Goal: Check status: Check status

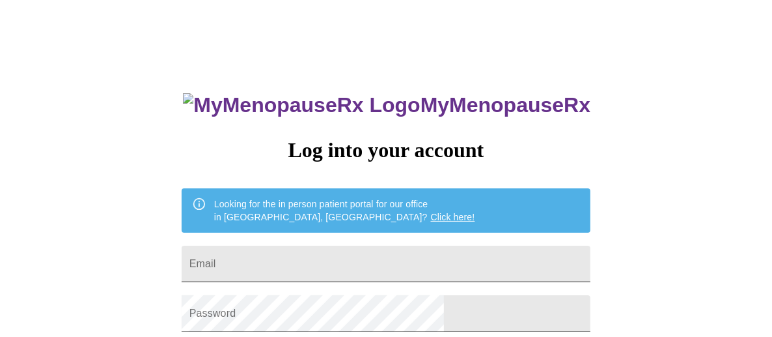
click at [309, 260] on input "Email" at bounding box center [386, 264] width 409 height 36
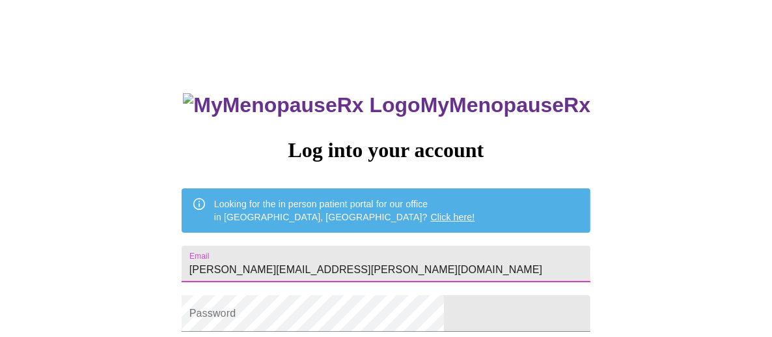
type input "kAREN.mellendorf@gmail.com"
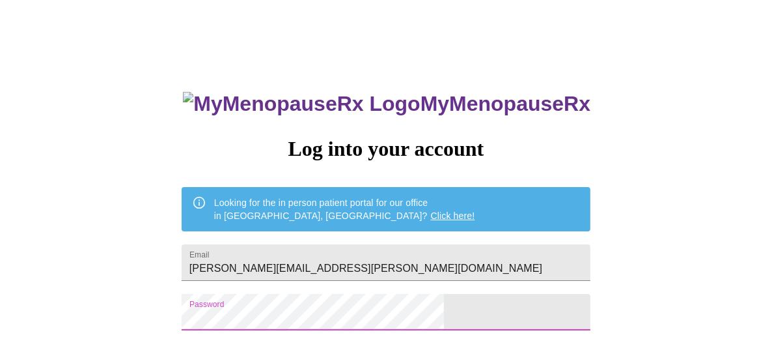
scroll to position [66, 0]
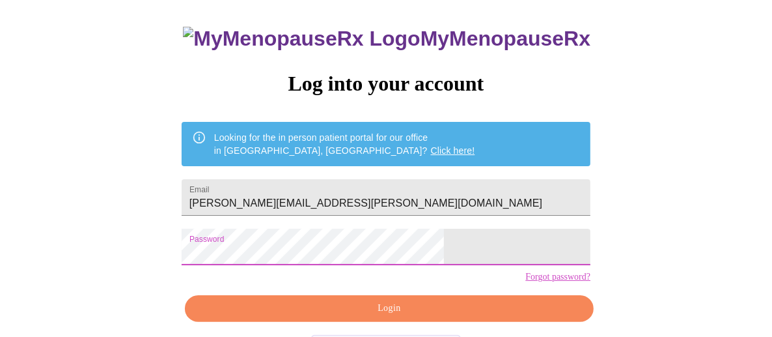
click at [5, 336] on com-1password-button at bounding box center [5, 343] width 0 height 0
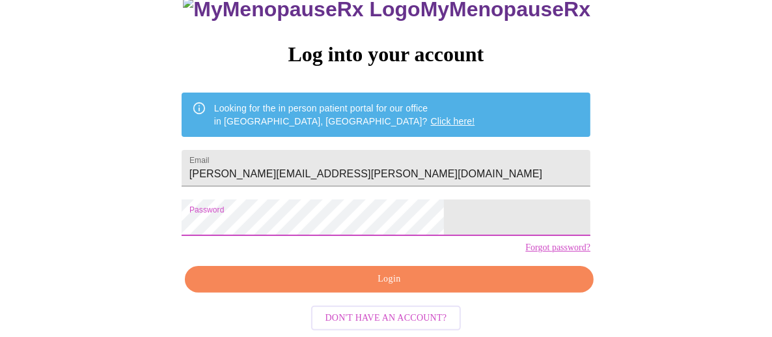
click at [346, 276] on span "Login" at bounding box center [389, 279] width 379 height 16
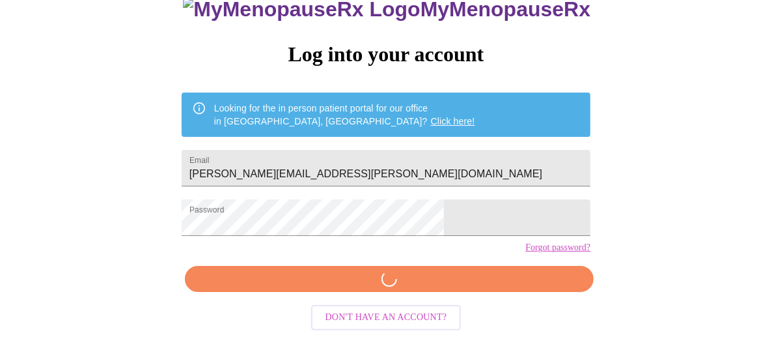
scroll to position [117, 0]
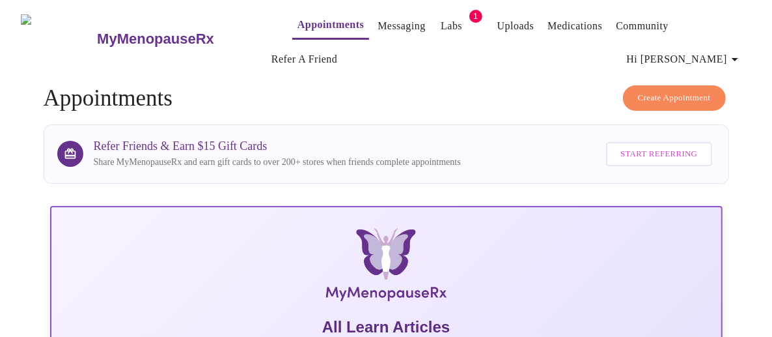
click at [441, 25] on link "Labs" at bounding box center [451, 26] width 21 height 18
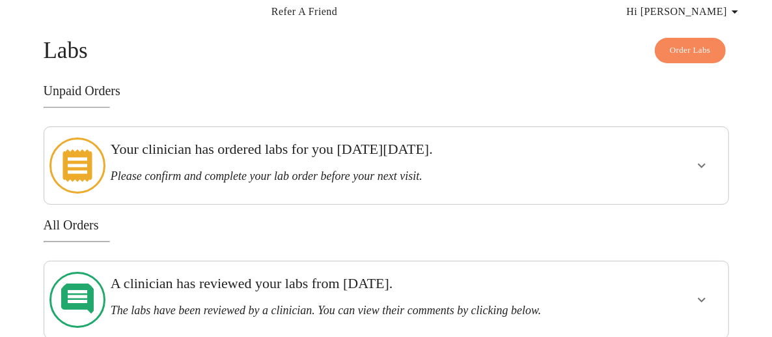
scroll to position [65, 0]
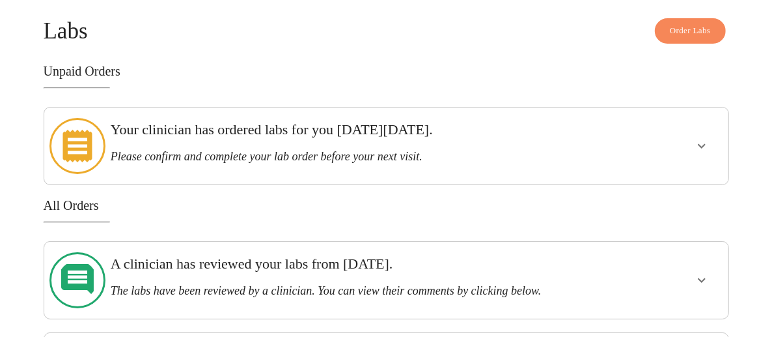
click at [238, 150] on h3 "Please confirm and complete your lab order before your next visit." at bounding box center [353, 157] width 484 height 14
click at [709, 139] on icon "show more" at bounding box center [702, 146] width 16 height 16
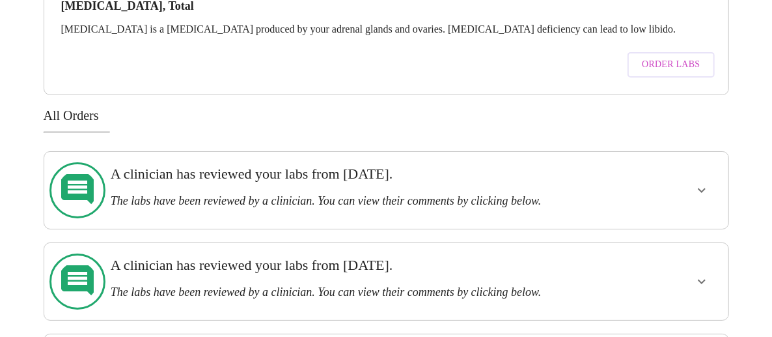
scroll to position [260, 0]
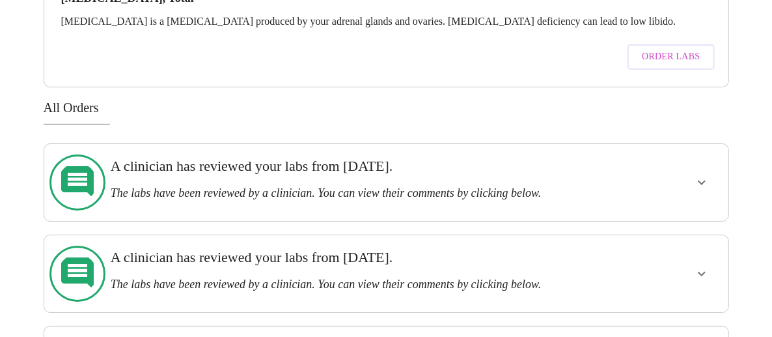
click at [710, 175] on icon "show more" at bounding box center [702, 183] width 16 height 16
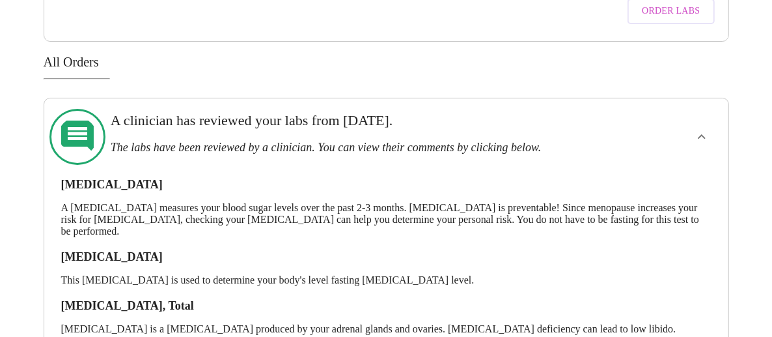
scroll to position [326, 0]
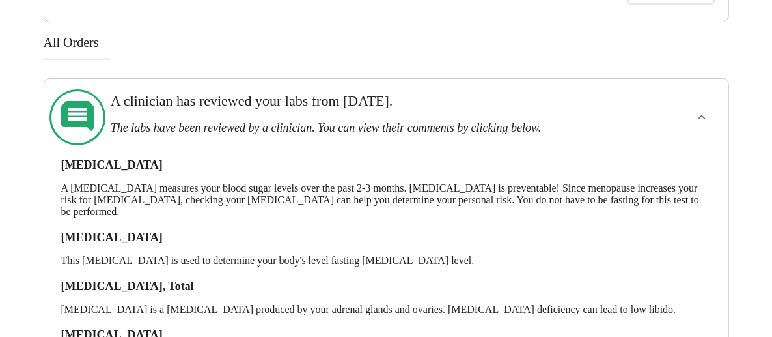
click at [266, 255] on p "This blood test is used to determine your body's level fasting insulin level." at bounding box center [386, 261] width 651 height 12
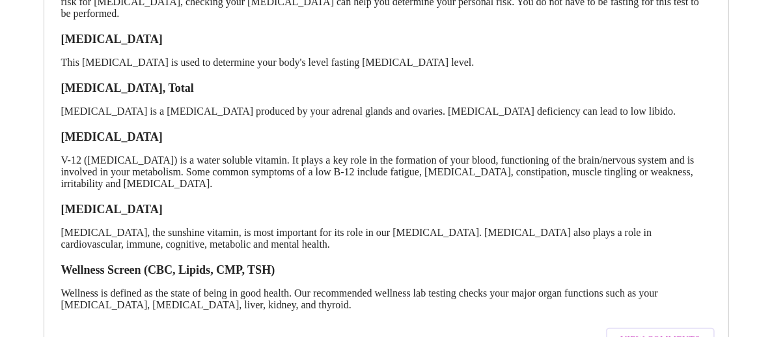
scroll to position [391, 0]
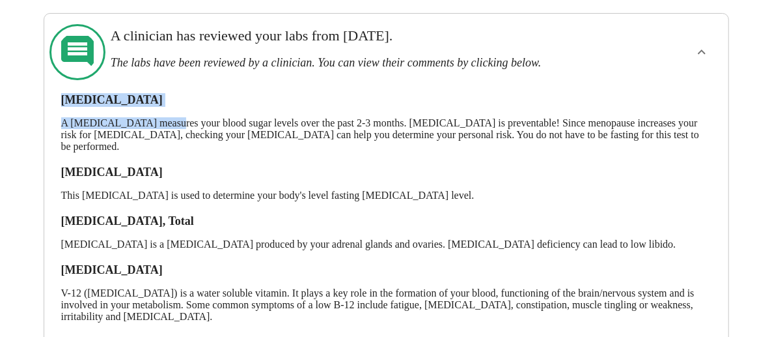
drag, startPoint x: 57, startPoint y: 71, endPoint x: 162, endPoint y: 78, distance: 105.7
click at [162, 80] on div "Hemoglobin A1c A hemoglobin A1c test measures your blood sugar levels over the …" at bounding box center [387, 286] width 664 height 412
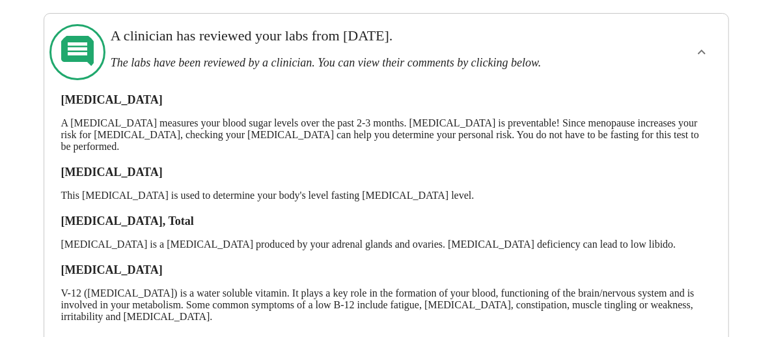
click at [163, 117] on p "A hemoglobin A1c test measures your blood sugar levels over the past 2-3 months…" at bounding box center [386, 134] width 651 height 35
drag, startPoint x: 91, startPoint y: 74, endPoint x: 183, endPoint y: 74, distance: 92.5
click at [183, 93] on h3 "Hemoglobin A1c" at bounding box center [386, 100] width 651 height 14
click at [109, 93] on h3 "Hemoglobin A1c" at bounding box center [386, 100] width 651 height 14
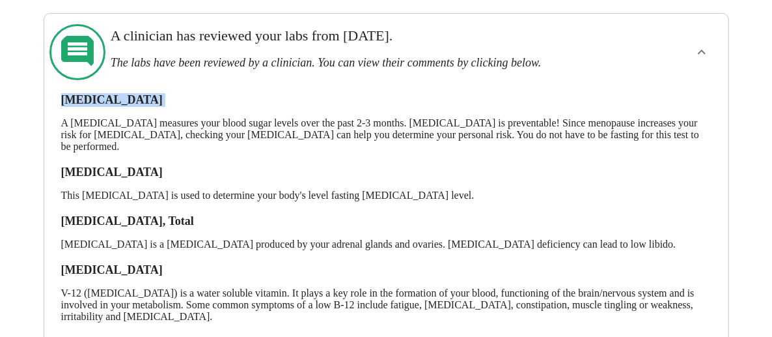
click at [109, 93] on h3 "Hemoglobin A1c" at bounding box center [386, 100] width 651 height 14
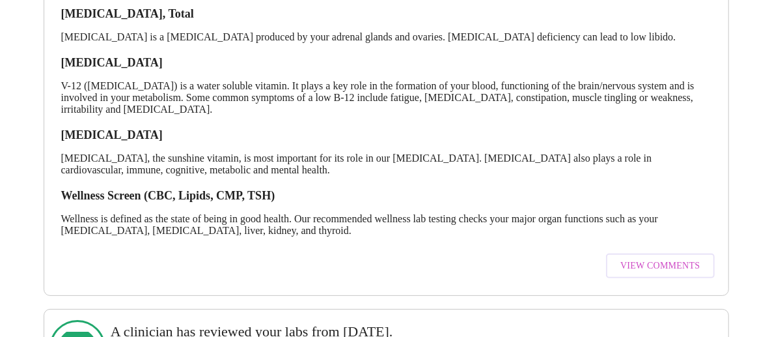
scroll to position [586, 0]
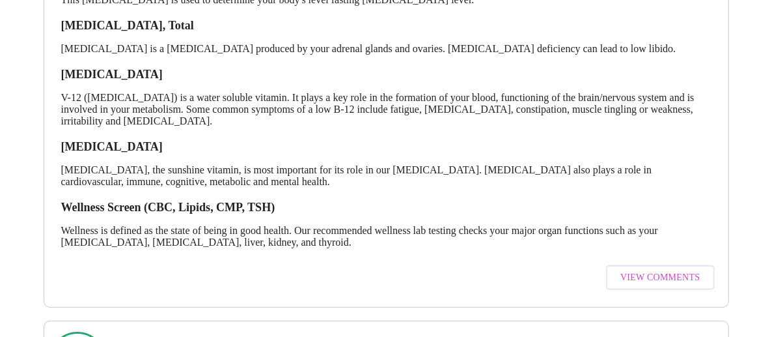
click at [662, 270] on span "View Comments" at bounding box center [660, 278] width 79 height 16
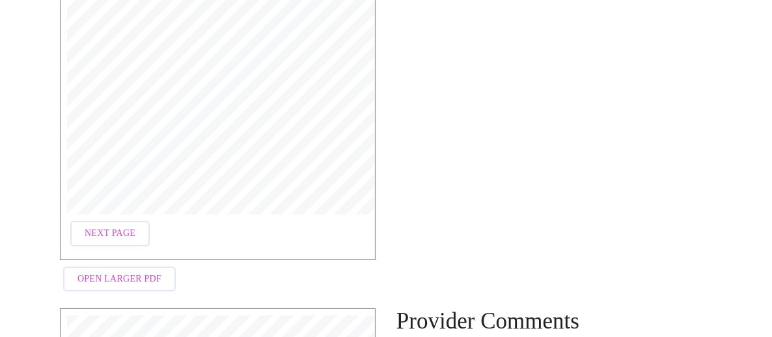
scroll to position [326, 0]
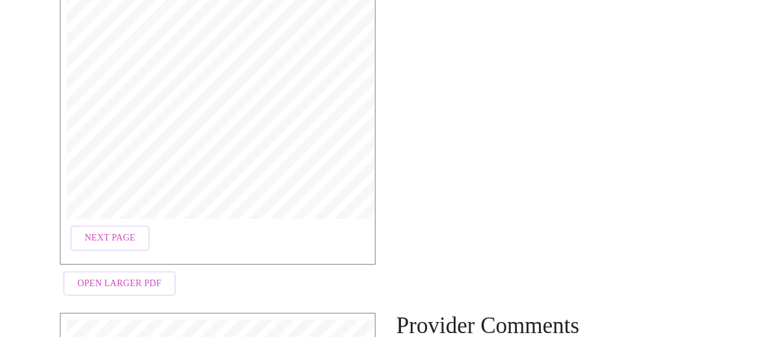
click at [115, 230] on span "Next Page" at bounding box center [110, 238] width 51 height 16
click at [212, 240] on span "Next Page" at bounding box center [216, 238] width 51 height 16
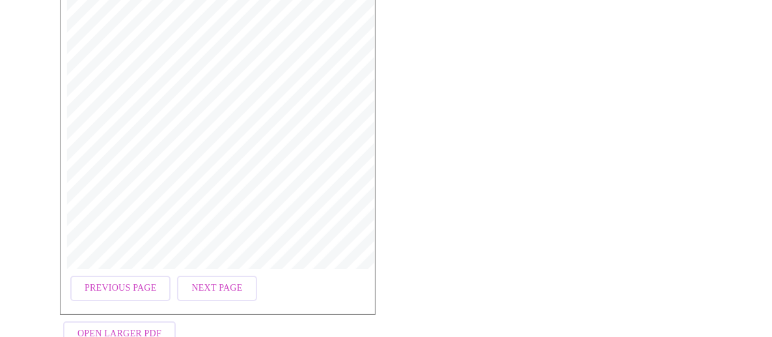
scroll to position [260, 0]
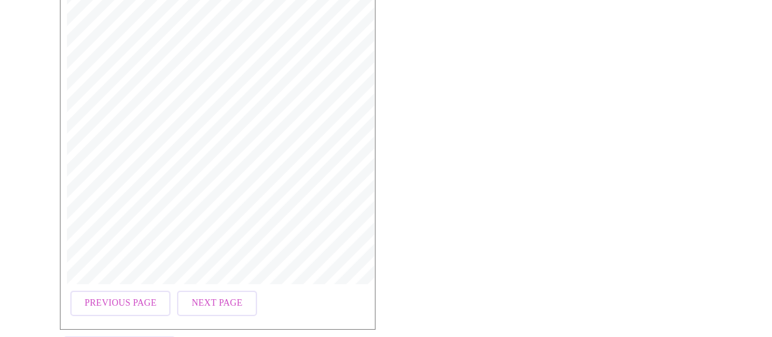
click at [483, 63] on div "Provider Comments Hi Karen! We can discuss next steps regarding your cholestero…" at bounding box center [554, 122] width 337 height 511
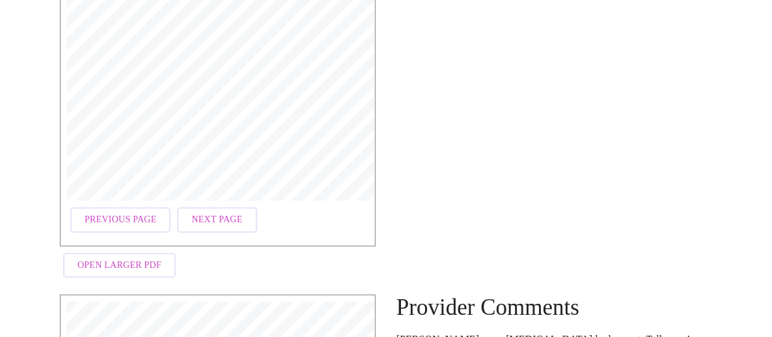
scroll to position [391, 0]
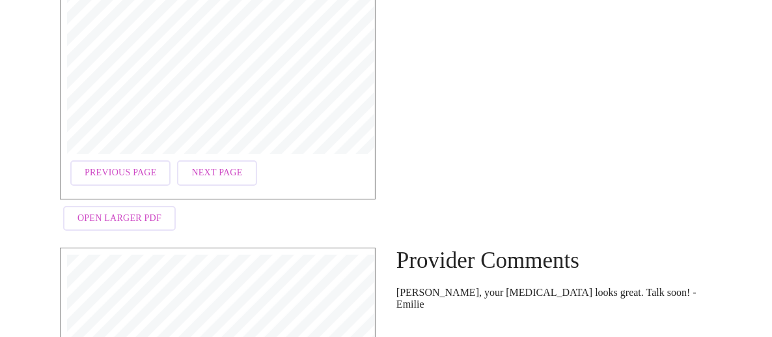
click at [142, 174] on span "Previous Page" at bounding box center [121, 173] width 72 height 16
click at [142, 171] on span "Previous Page" at bounding box center [121, 173] width 72 height 16
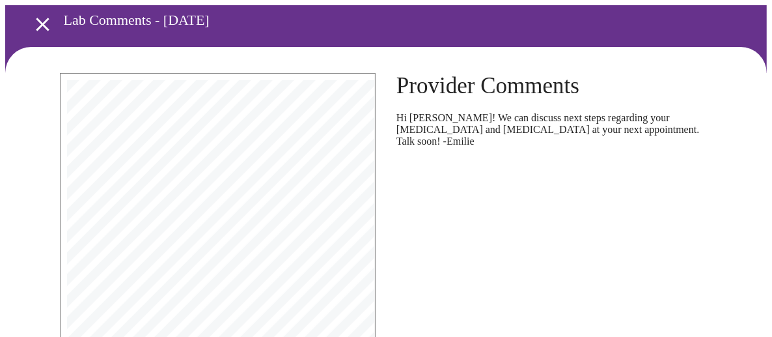
scroll to position [195, 0]
